Goal: Information Seeking & Learning: Learn about a topic

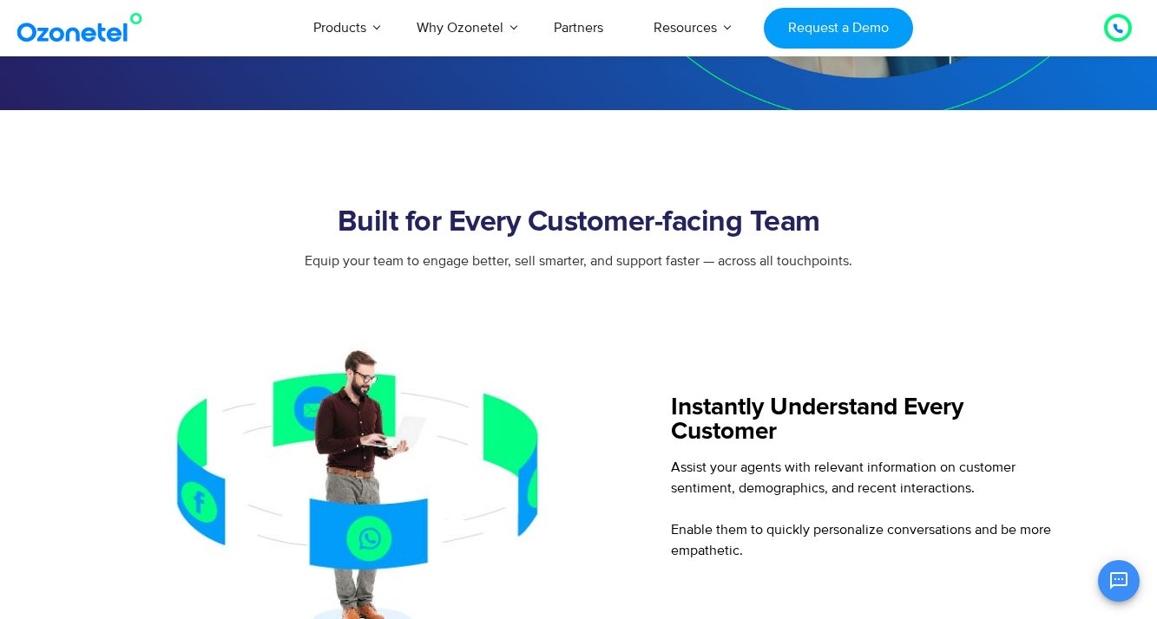
scroll to position [550, 0]
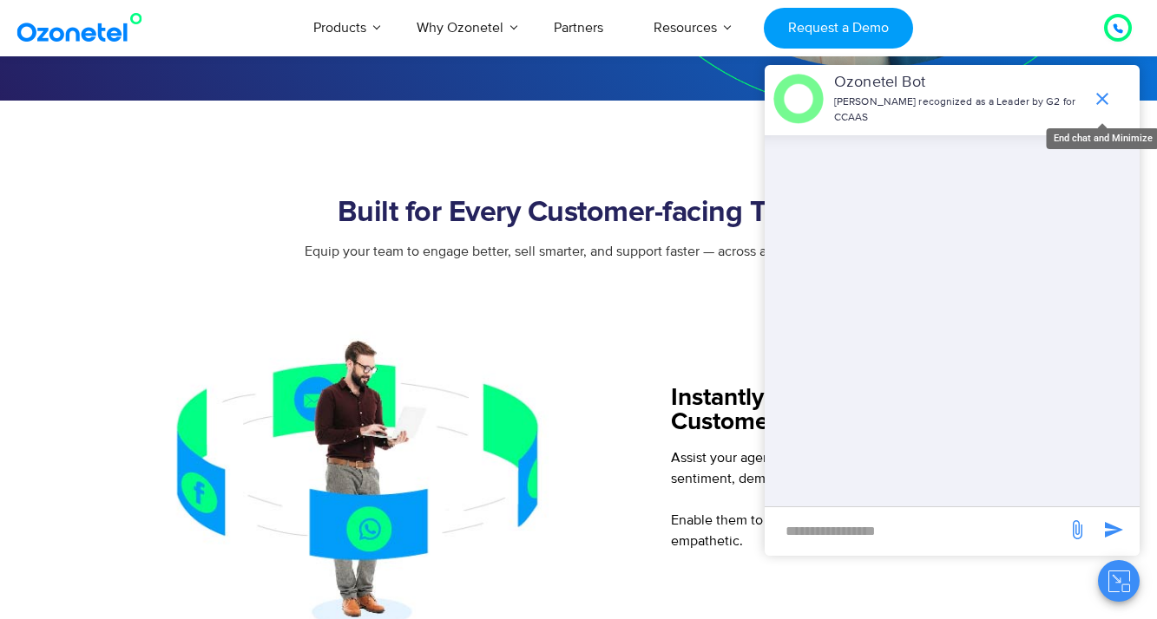
click at [1104, 101] on icon "end chat or minimize" at bounding box center [1102, 99] width 12 height 12
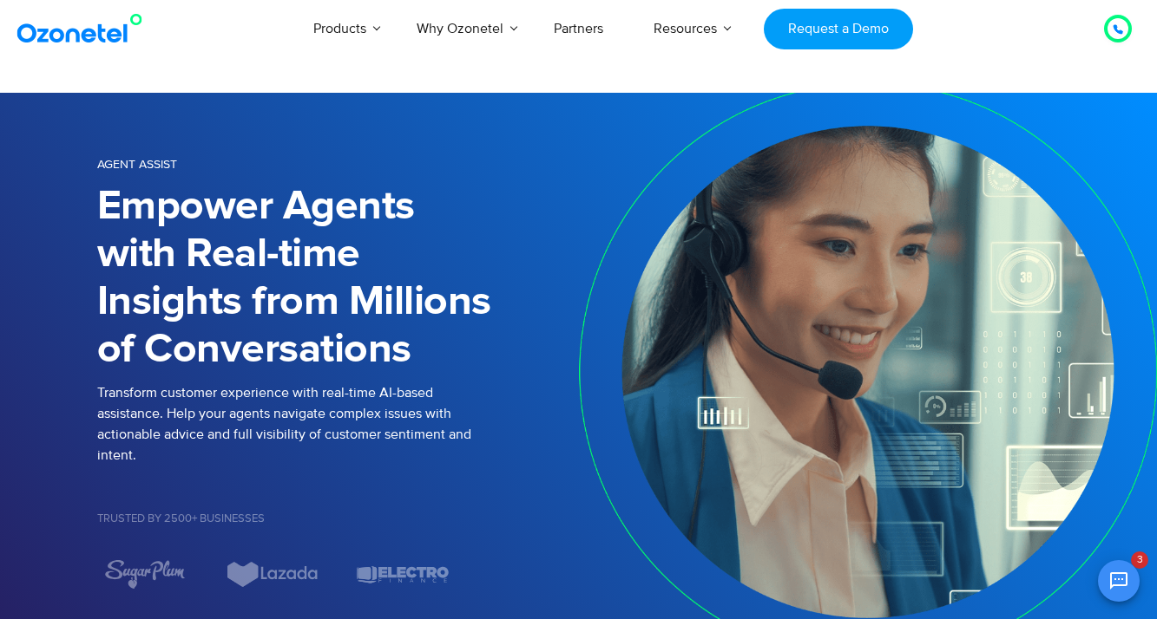
scroll to position [0, 0]
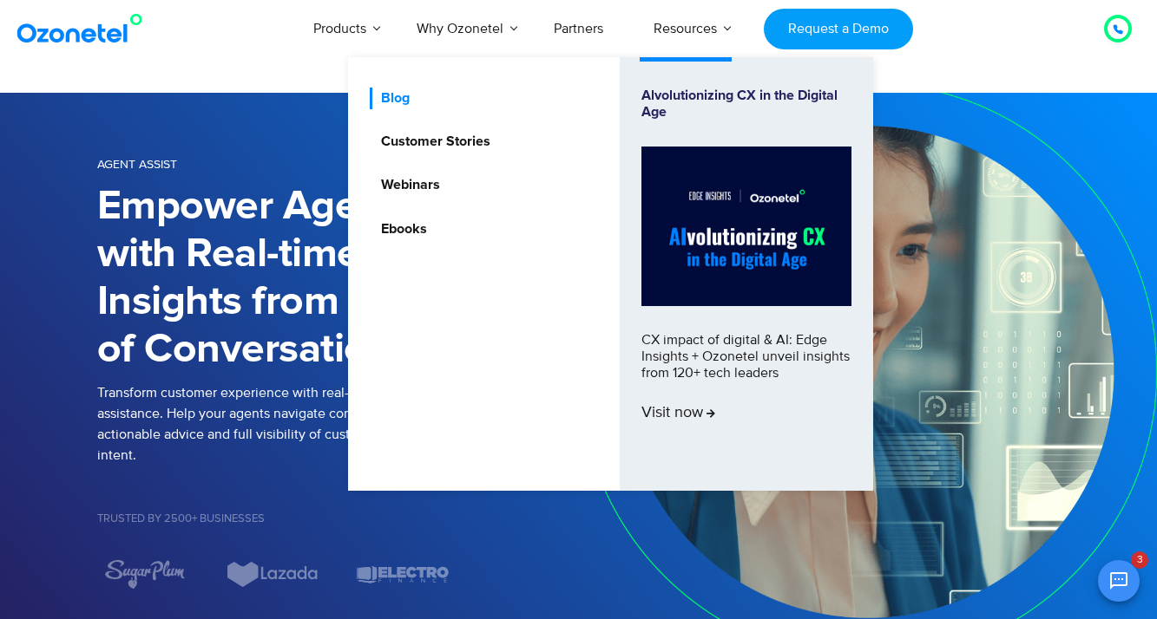
click at [403, 91] on link "Blog" at bounding box center [391, 99] width 43 height 22
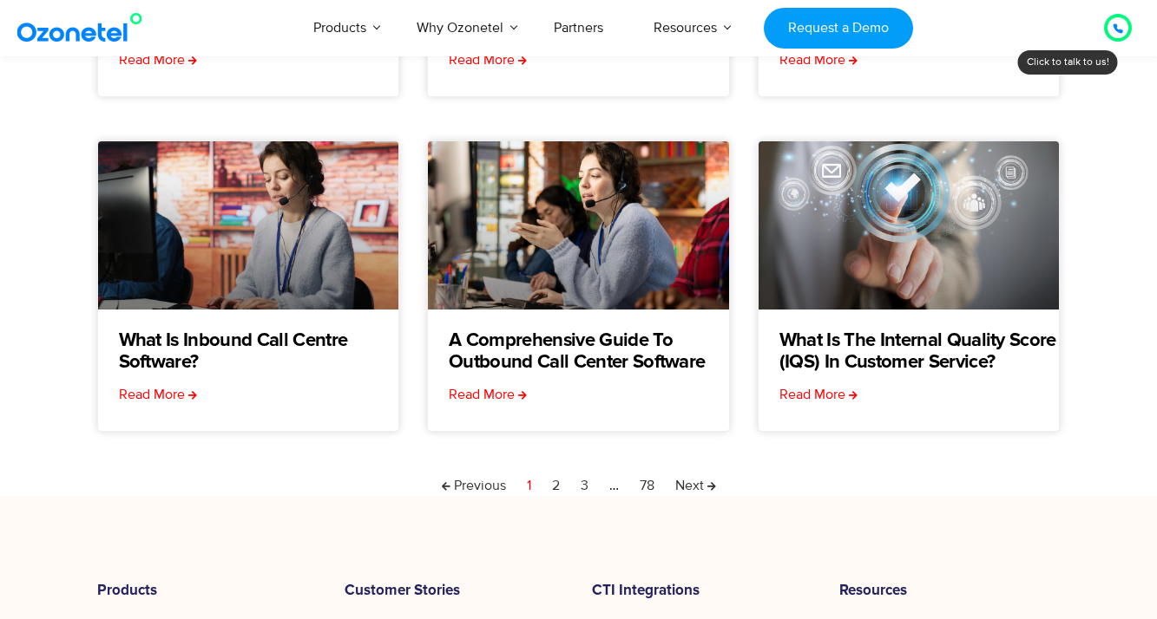
scroll to position [515, 0]
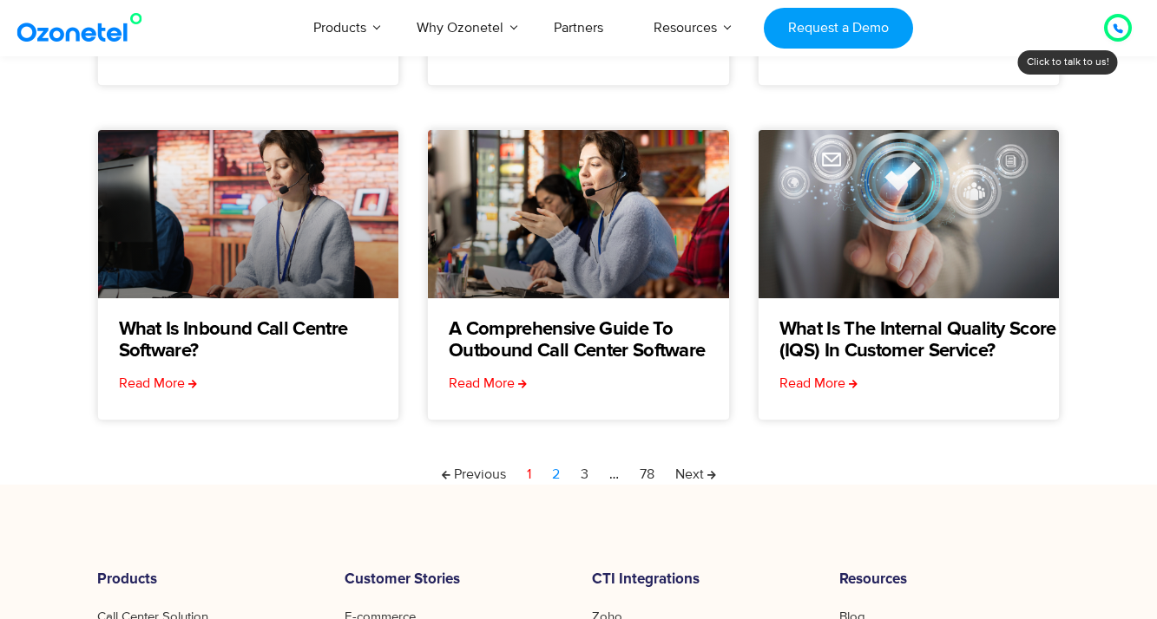
click at [555, 474] on link "Page 2" at bounding box center [556, 474] width 8 height 21
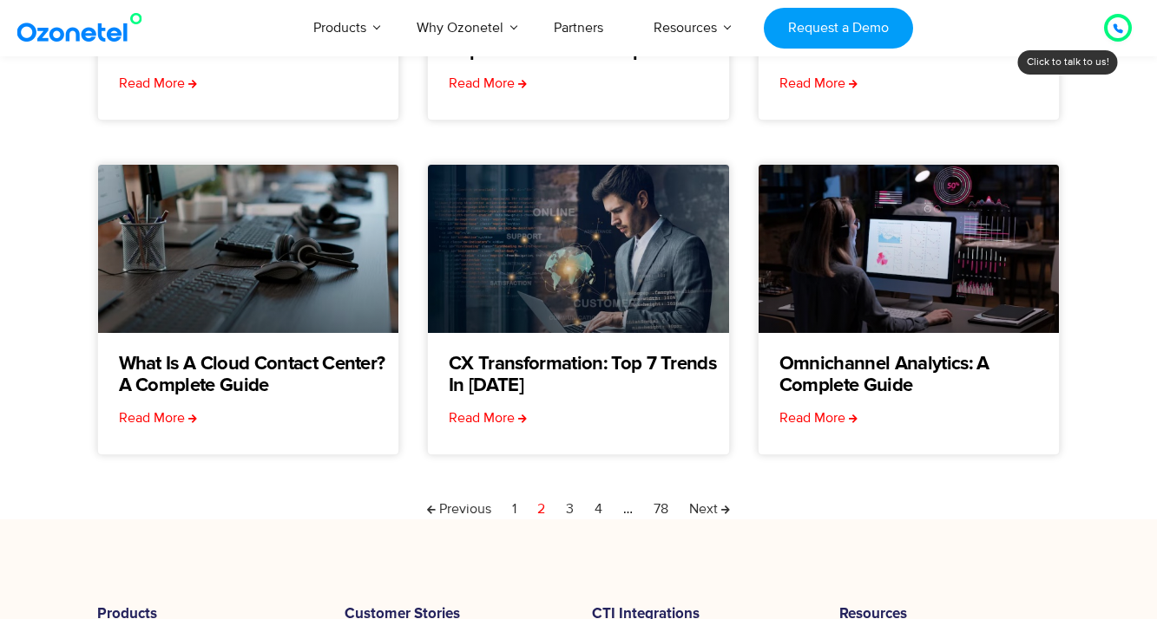
scroll to position [482, 0]
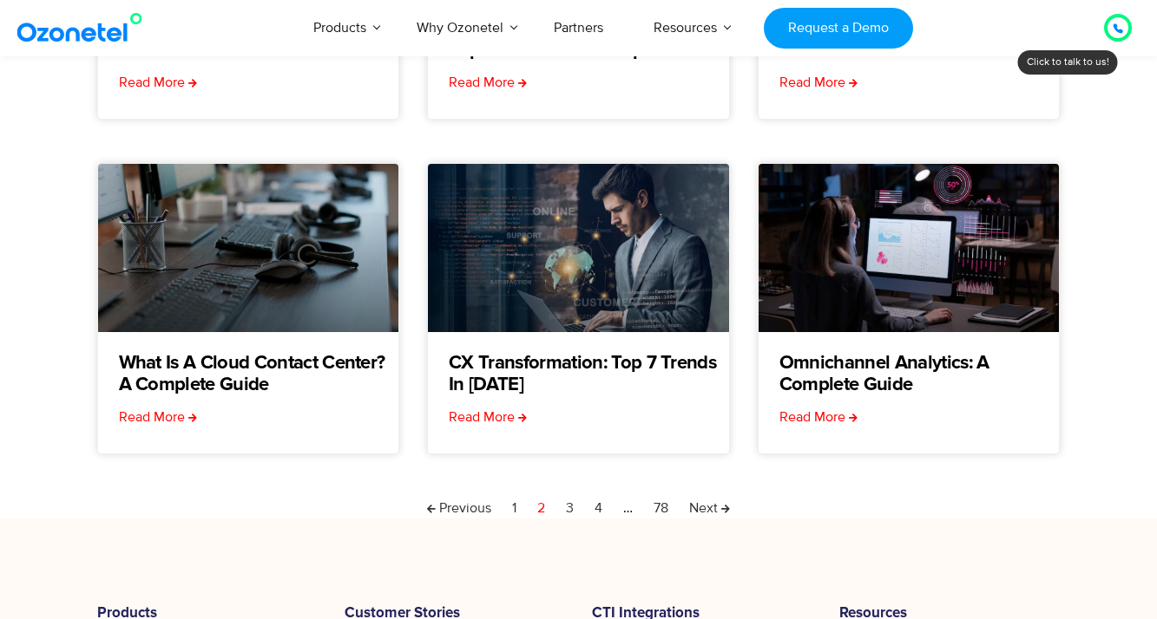
click at [565, 508] on nav "Previous Page 1 Page 2 Page 3 Page 4 … Page 78 Next" at bounding box center [578, 508] width 963 height 21
click at [572, 508] on link "Page 3" at bounding box center [570, 508] width 8 height 21
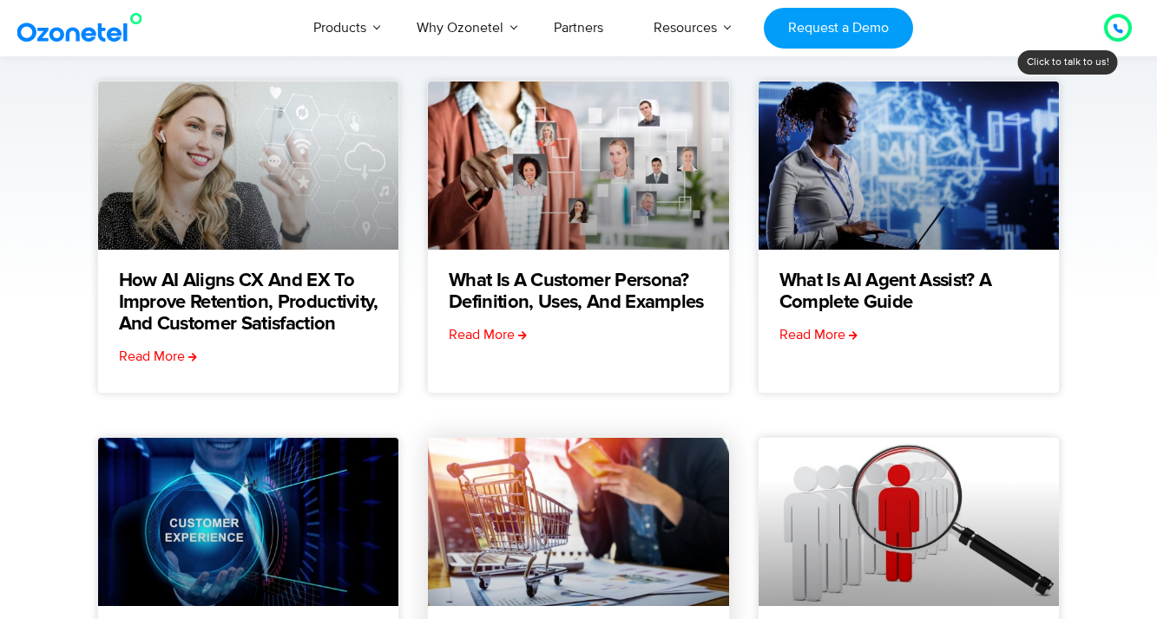
scroll to position [231, 0]
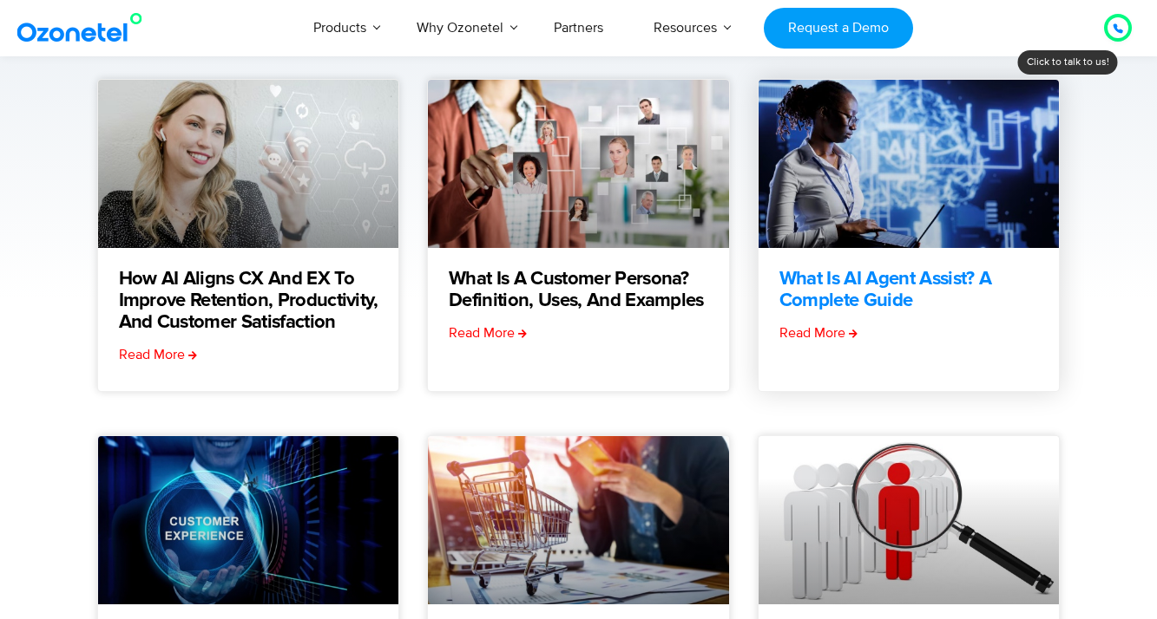
click at [867, 281] on link "What is AI Agent Assist? A Complete Guide" at bounding box center [919, 290] width 280 height 43
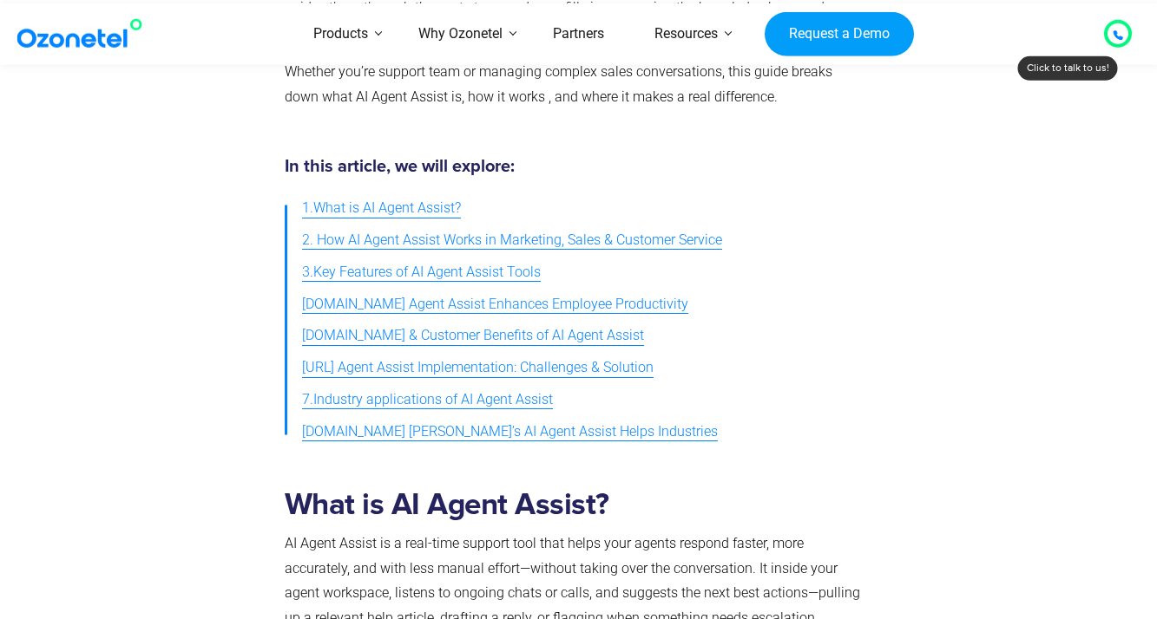
scroll to position [513, 0]
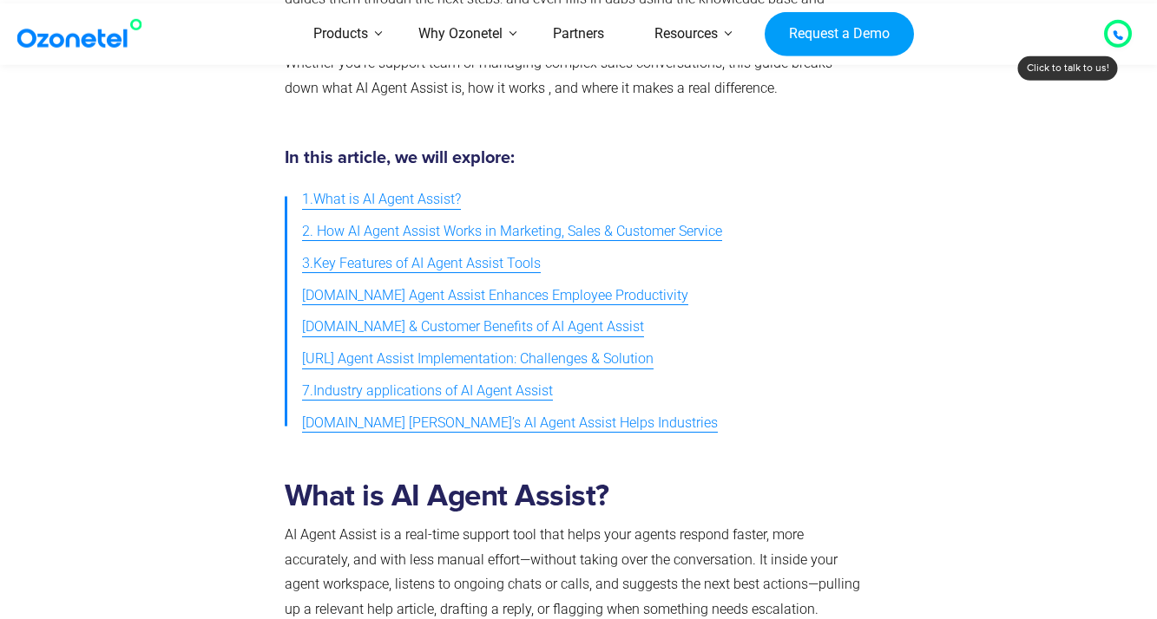
click at [571, 411] on span "8.How Ozonetel’s AI Agent Assist Helps Industries" at bounding box center [510, 423] width 416 height 25
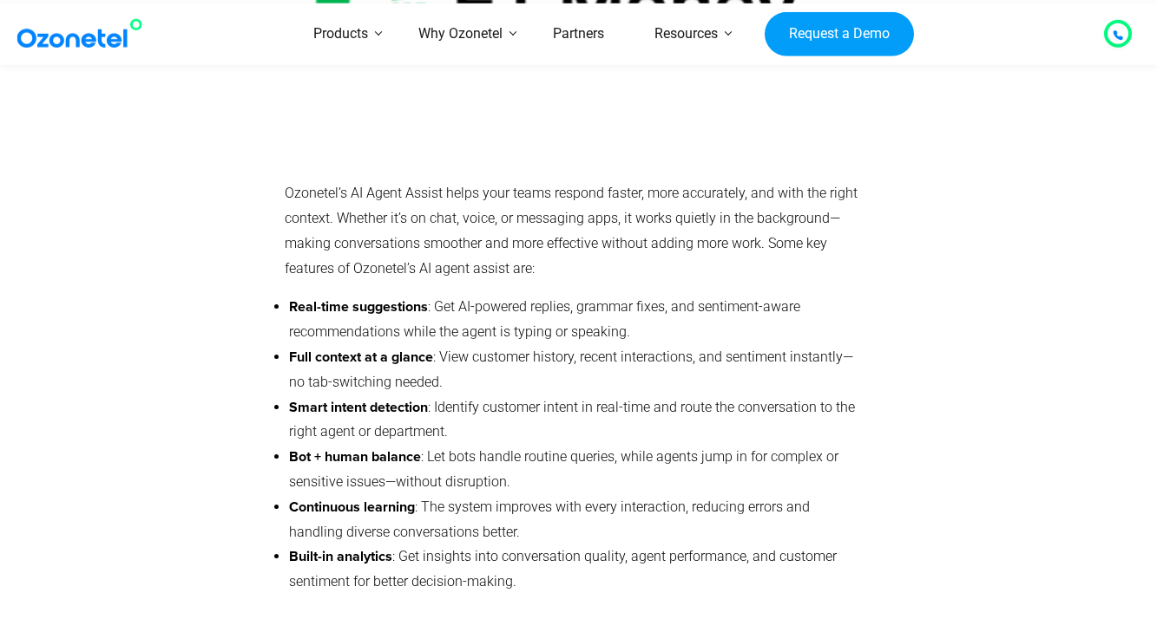
scroll to position [11918, 0]
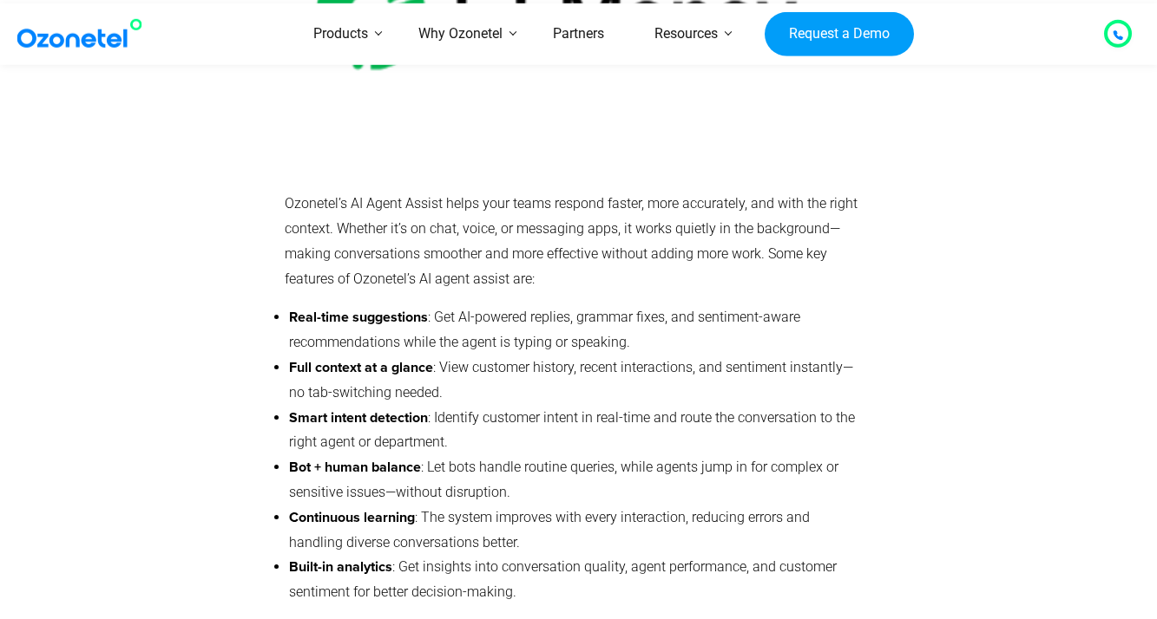
drag, startPoint x: 280, startPoint y: 344, endPoint x: 622, endPoint y: 467, distance: 363.4
copy div "The best part? You don’t need a complete overhaul to get started. Just identify…"
